Goal: Task Accomplishment & Management: Manage account settings

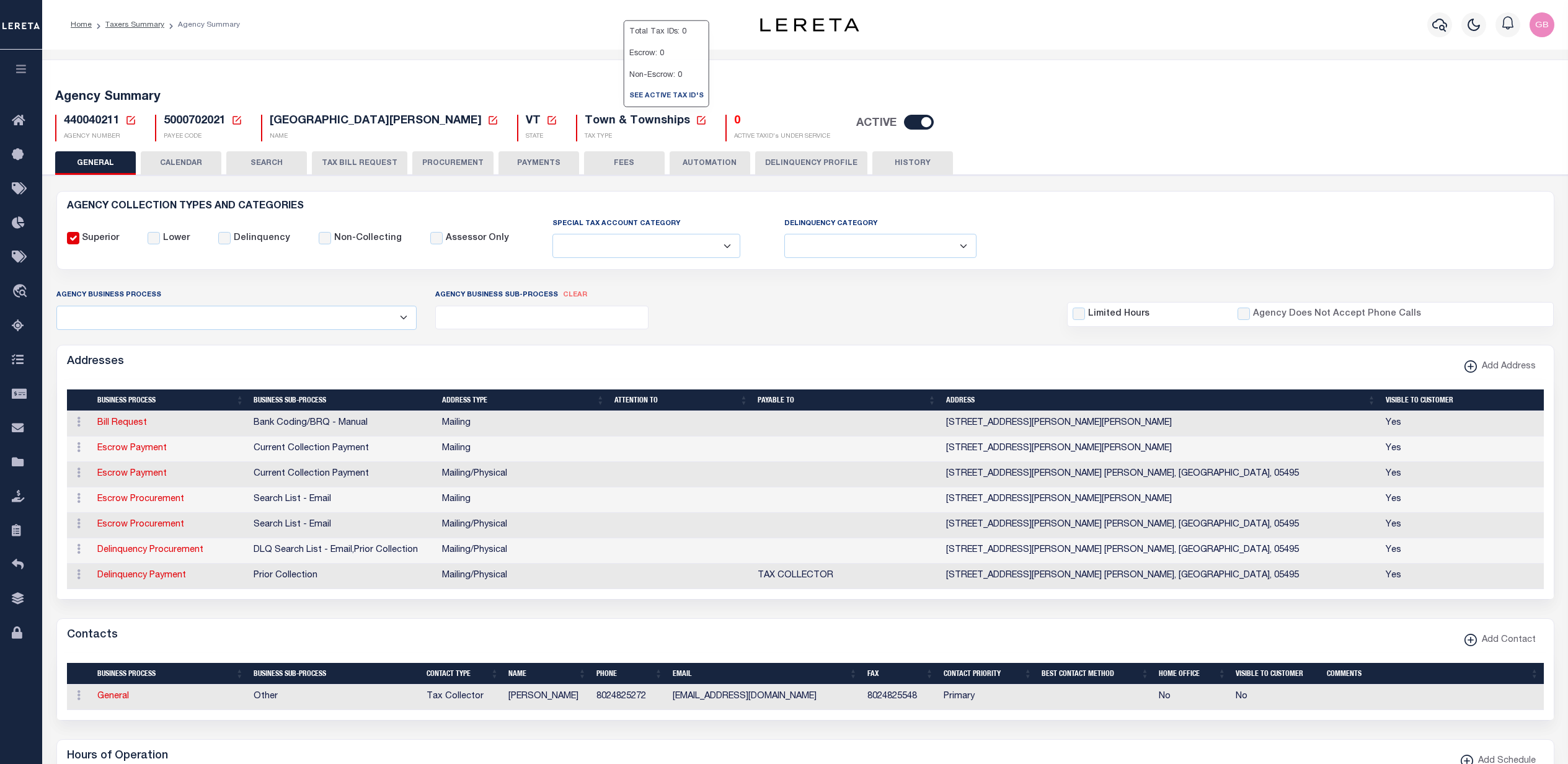
select select
select select "CPYM"
select select "EMAIL"
select select "CPYM"
select select "EMAIL"
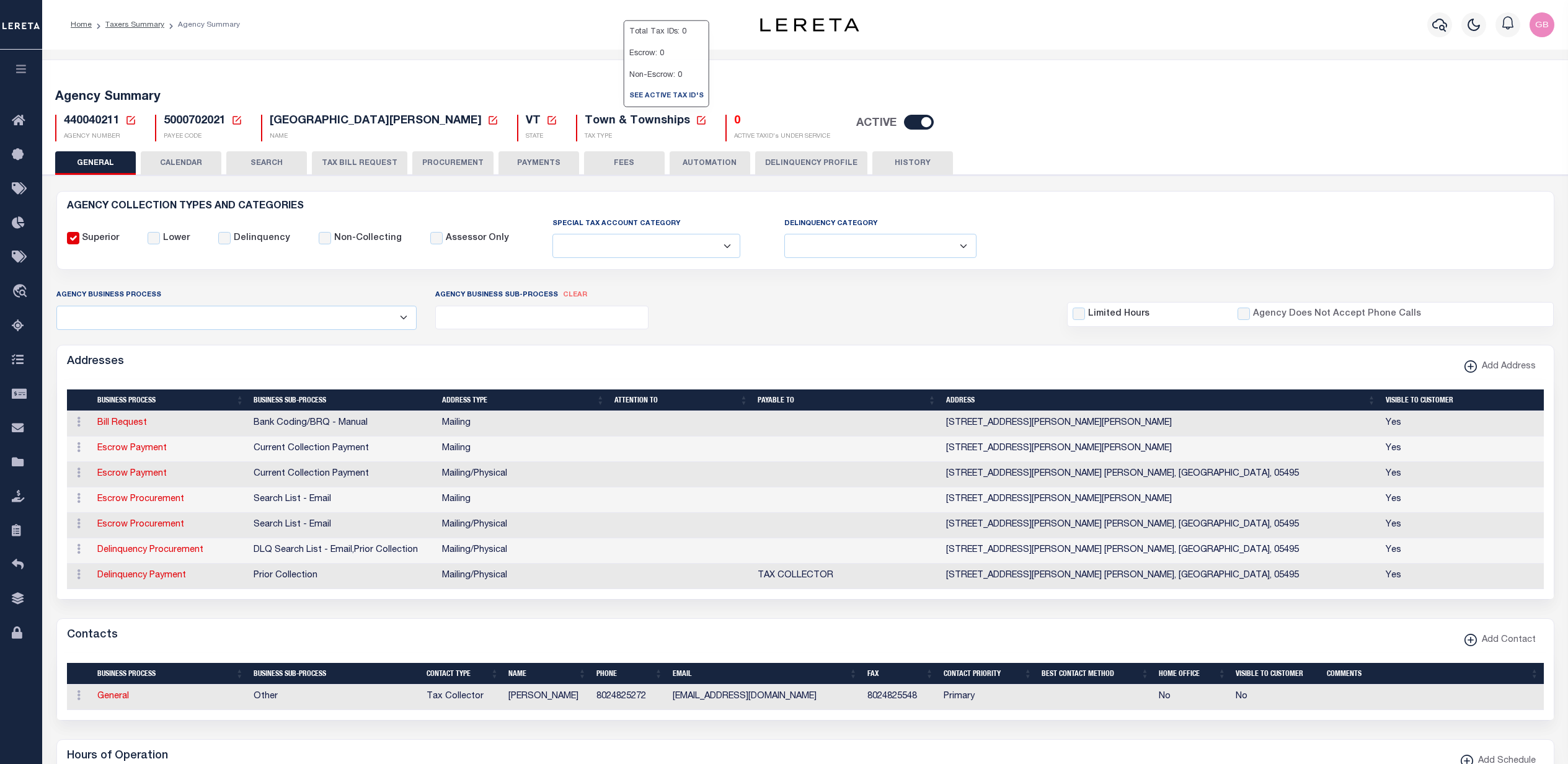
select select "NPA"
click at [805, 164] on button "Delinquency Profile" at bounding box center [811, 164] width 112 height 24
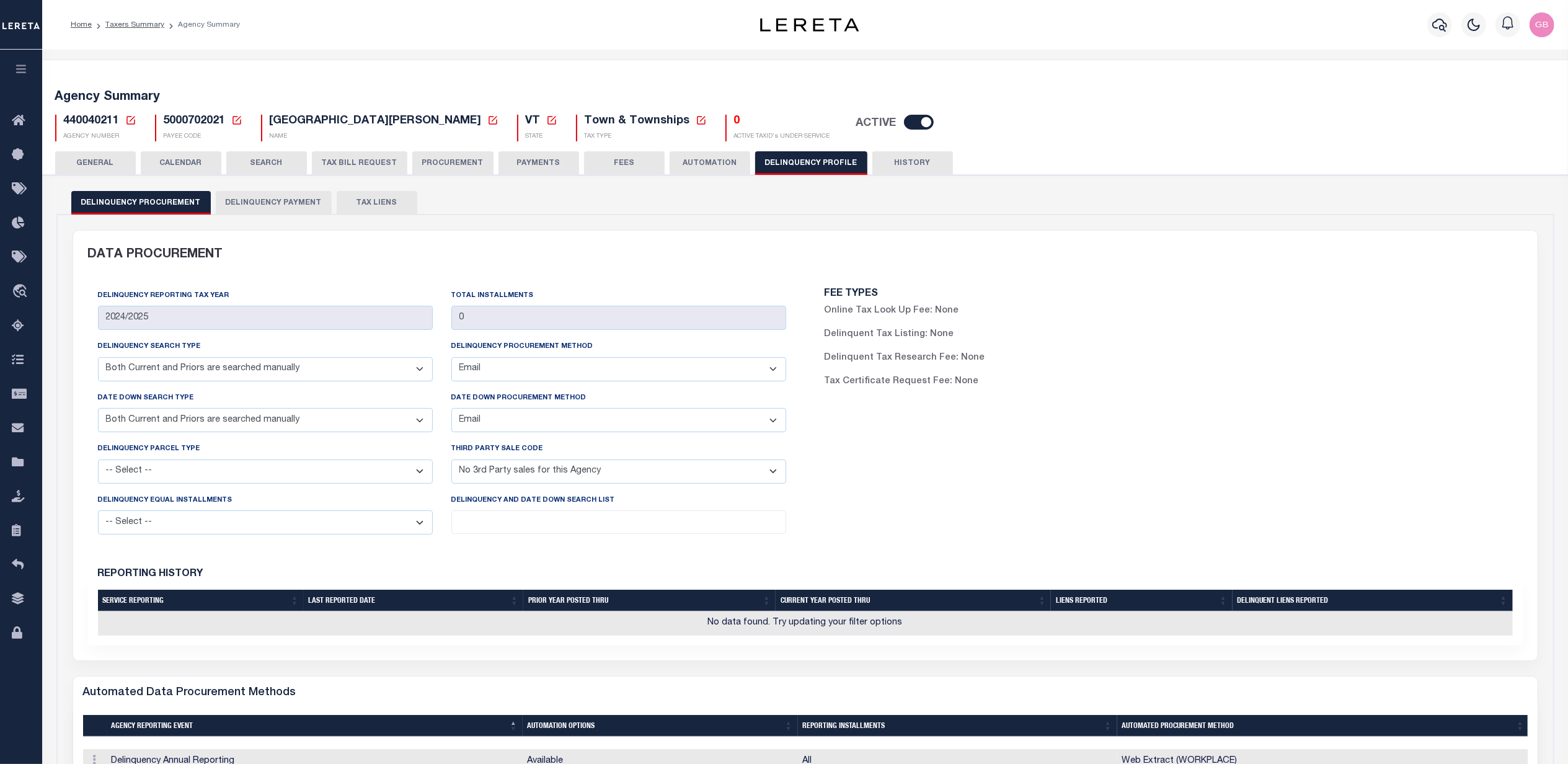
click at [776, 373] on select "-- Select -- Automated Listing created by Agency Email FAX Mail Phone Screen Sc…" at bounding box center [619, 369] width 335 height 24
drag, startPoint x: 641, startPoint y: 371, endPoint x: 641, endPoint y: 379, distance: 8.0
click at [641, 371] on select "-- Select -- Automated Listing created by Agency Email FAX Mail Phone Screen Sc…" at bounding box center [619, 369] width 335 height 24
drag, startPoint x: 496, startPoint y: 365, endPoint x: 492, endPoint y: 371, distance: 7.2
click at [496, 365] on select "-- Select -- Automated Listing created by Agency Email FAX Mail Phone Screen Sc…" at bounding box center [619, 369] width 335 height 24
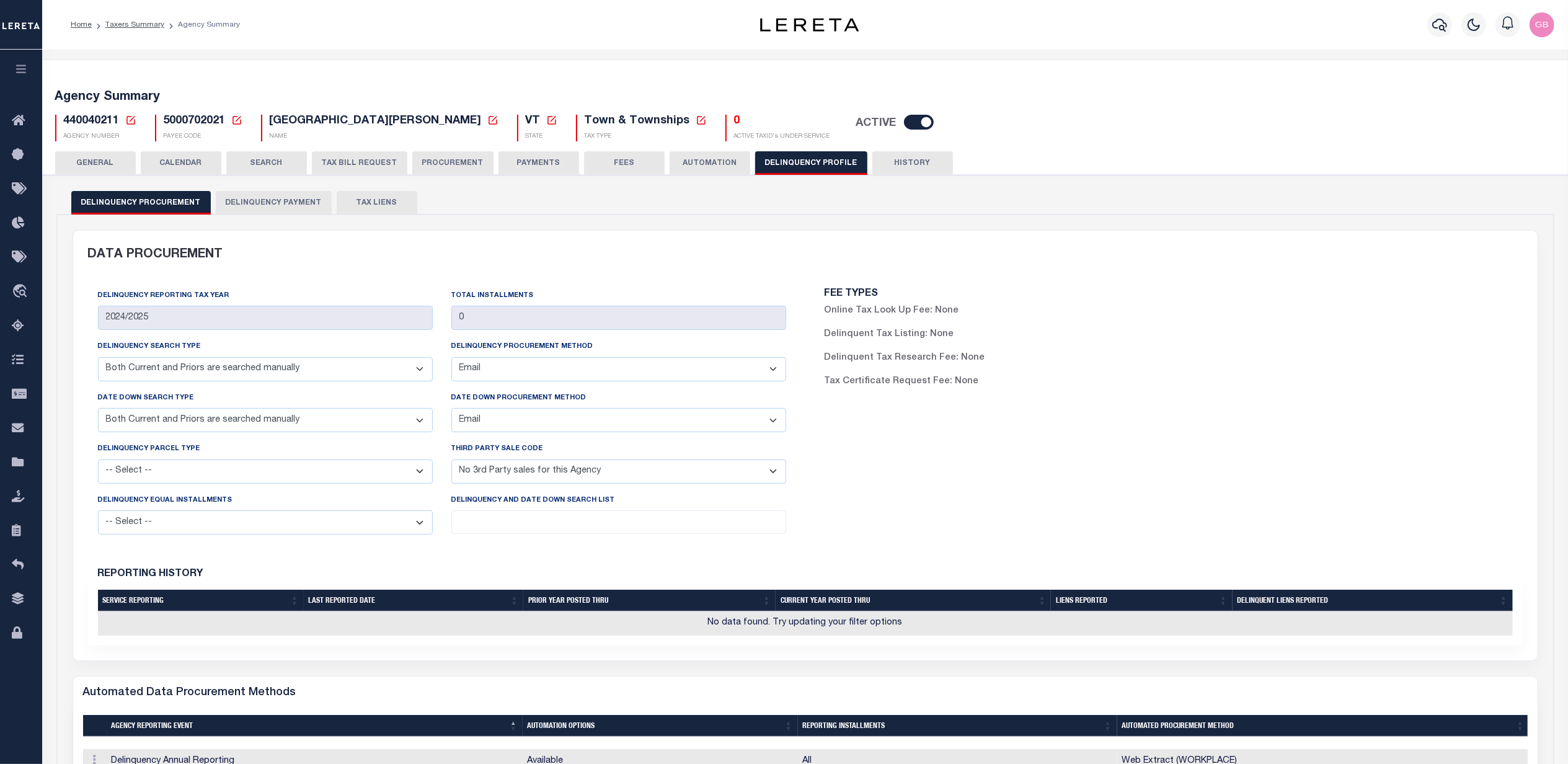
select select "WUAR"
click at [451, 359] on select "-- Select -- Automated Listing created by Agency Email FAX Mail Phone Screen Sc…" at bounding box center [619, 369] width 335 height 24
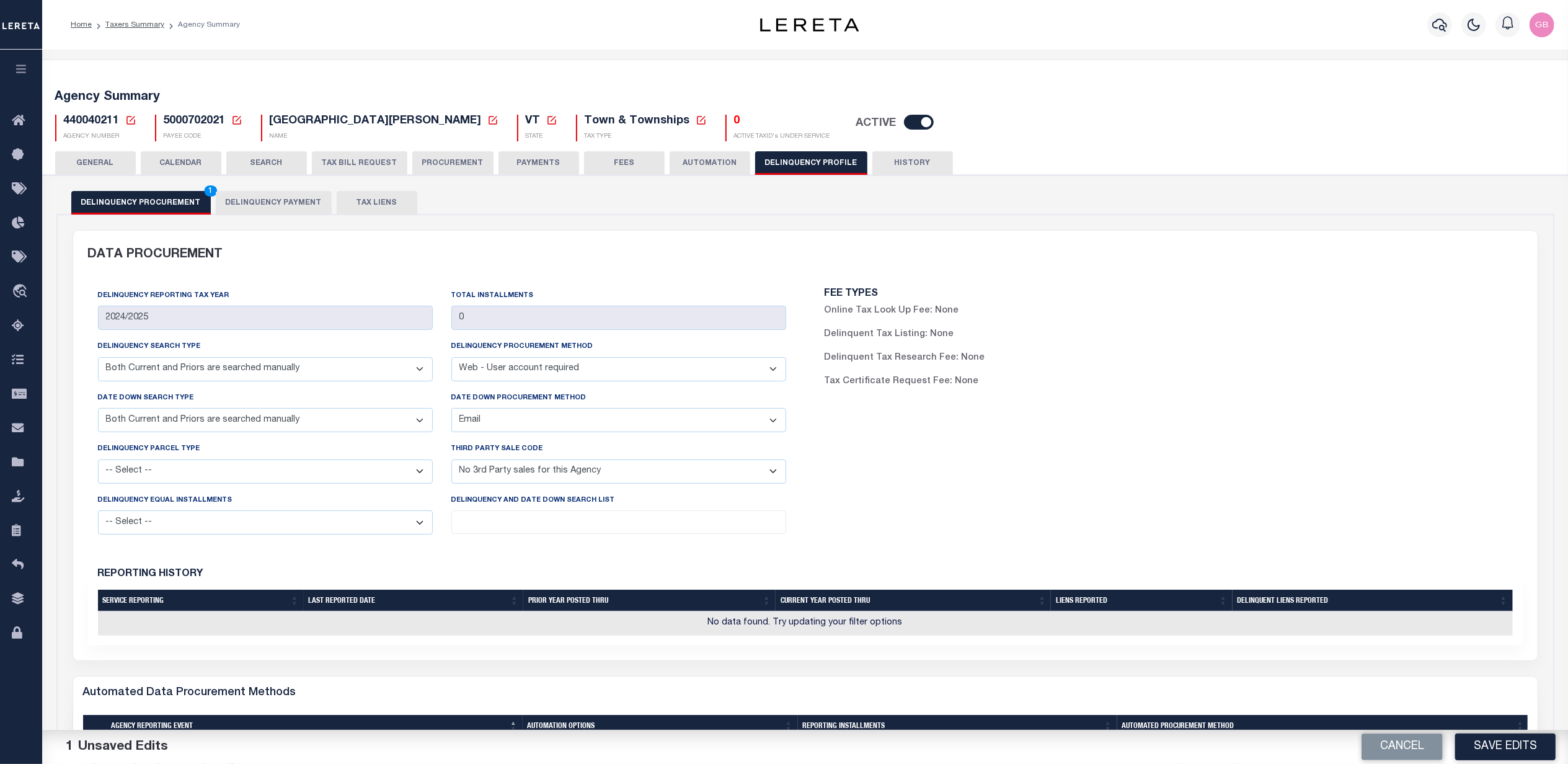
click at [482, 379] on select "-- Select -- Automated Listing created by Agency Email FAX Mail Phone Screen Sc…" at bounding box center [619, 369] width 335 height 24
